Goal: Find specific page/section: Find specific page/section

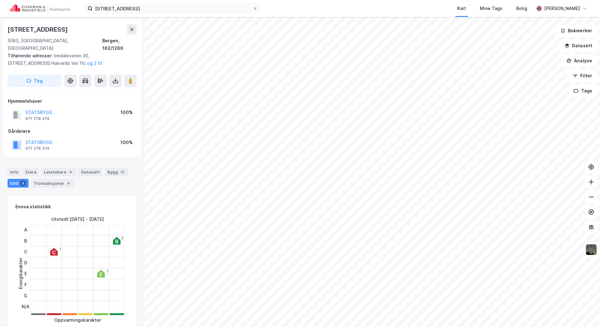
scroll to position [1, 0]
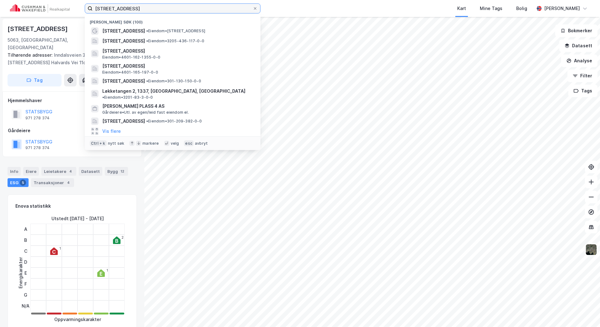
drag, startPoint x: 151, startPoint y: 13, endPoint x: 59, endPoint y: 3, distance: 92.1
click at [66, 12] on div "[STREET_ADDRESS] Nylige søk (100) [STREET_ADDRESS] • Eiendom • [STREET_ADDRESS]…" at bounding box center [300, 8] width 600 height 17
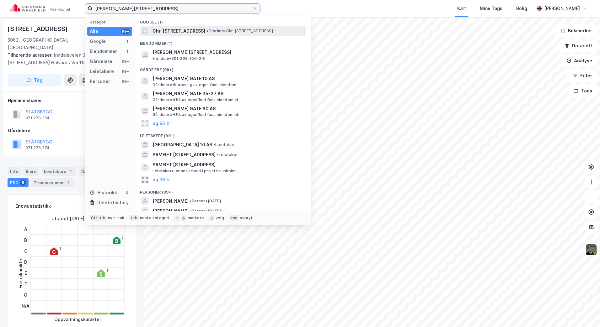
type input "[PERSON_NAME][STREET_ADDRESS]"
click at [174, 33] on span "Chr. [STREET_ADDRESS]" at bounding box center [178, 31] width 53 height 8
